Goal: Task Accomplishment & Management: Complete application form

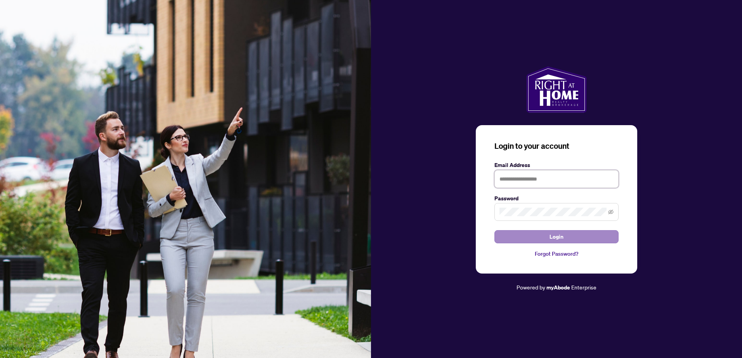
type input "**********"
drag, startPoint x: 571, startPoint y: 240, endPoint x: 600, endPoint y: 237, distance: 28.8
click at [571, 240] on button "Login" at bounding box center [556, 236] width 124 height 13
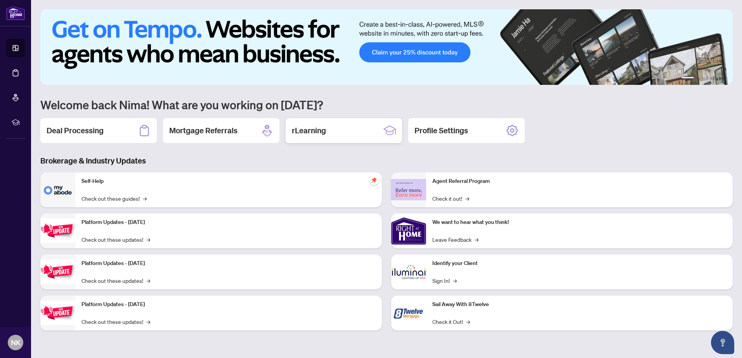
click at [329, 130] on div "rLearning" at bounding box center [344, 130] width 116 height 25
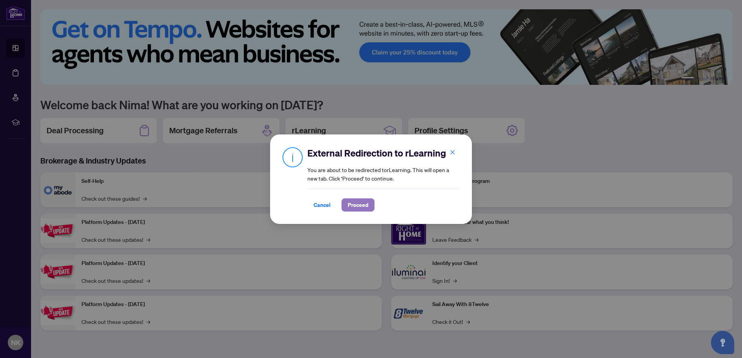
click at [363, 203] on span "Proceed" at bounding box center [358, 205] width 21 height 12
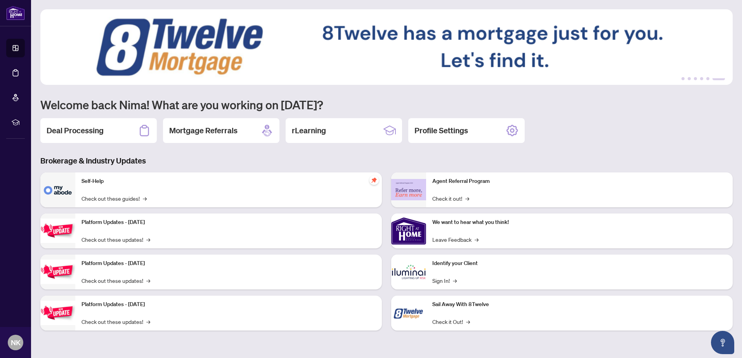
click at [70, 130] on h2 "Deal Processing" at bounding box center [75, 130] width 57 height 11
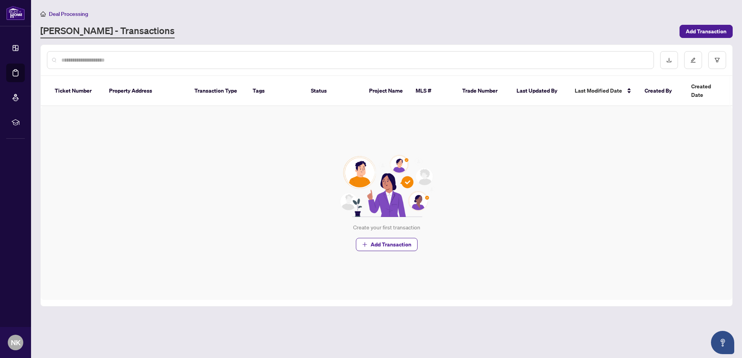
drag, startPoint x: 381, startPoint y: 234, endPoint x: 403, endPoint y: 253, distance: 29.4
click at [381, 239] on span "Add Transaction" at bounding box center [390, 245] width 41 height 12
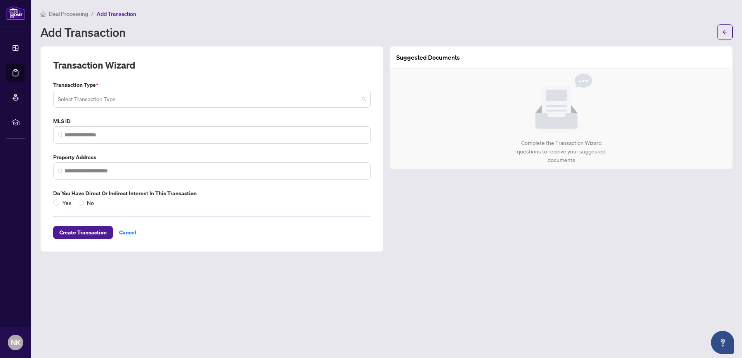
click at [362, 100] on span at bounding box center [212, 99] width 308 height 15
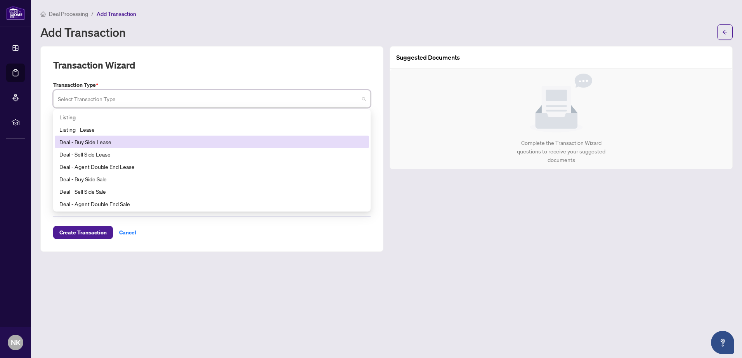
click at [97, 142] on div "Deal - Buy Side Lease" at bounding box center [211, 142] width 305 height 9
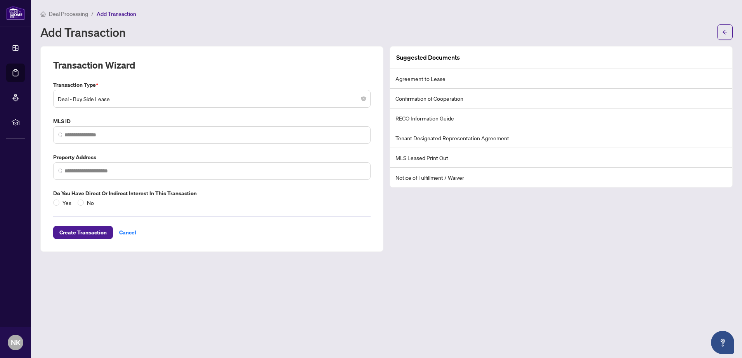
click at [424, 80] on li "Agreement to Lease" at bounding box center [561, 79] width 342 height 20
click at [435, 159] on li "MLS Leased Print Out" at bounding box center [561, 158] width 342 height 20
click at [125, 234] on span "Cancel" at bounding box center [127, 233] width 17 height 12
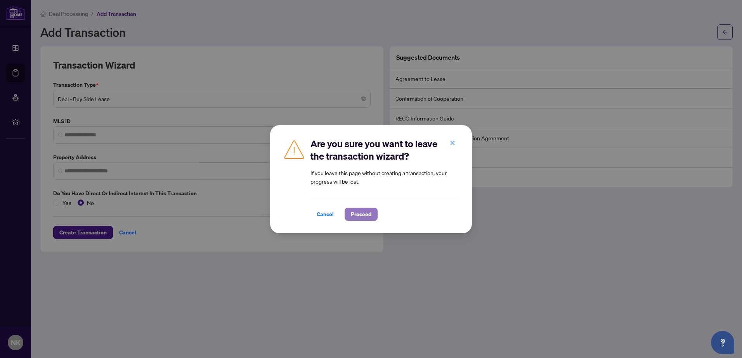
click at [369, 214] on span "Proceed" at bounding box center [361, 214] width 21 height 12
